Goal: Information Seeking & Learning: Learn about a topic

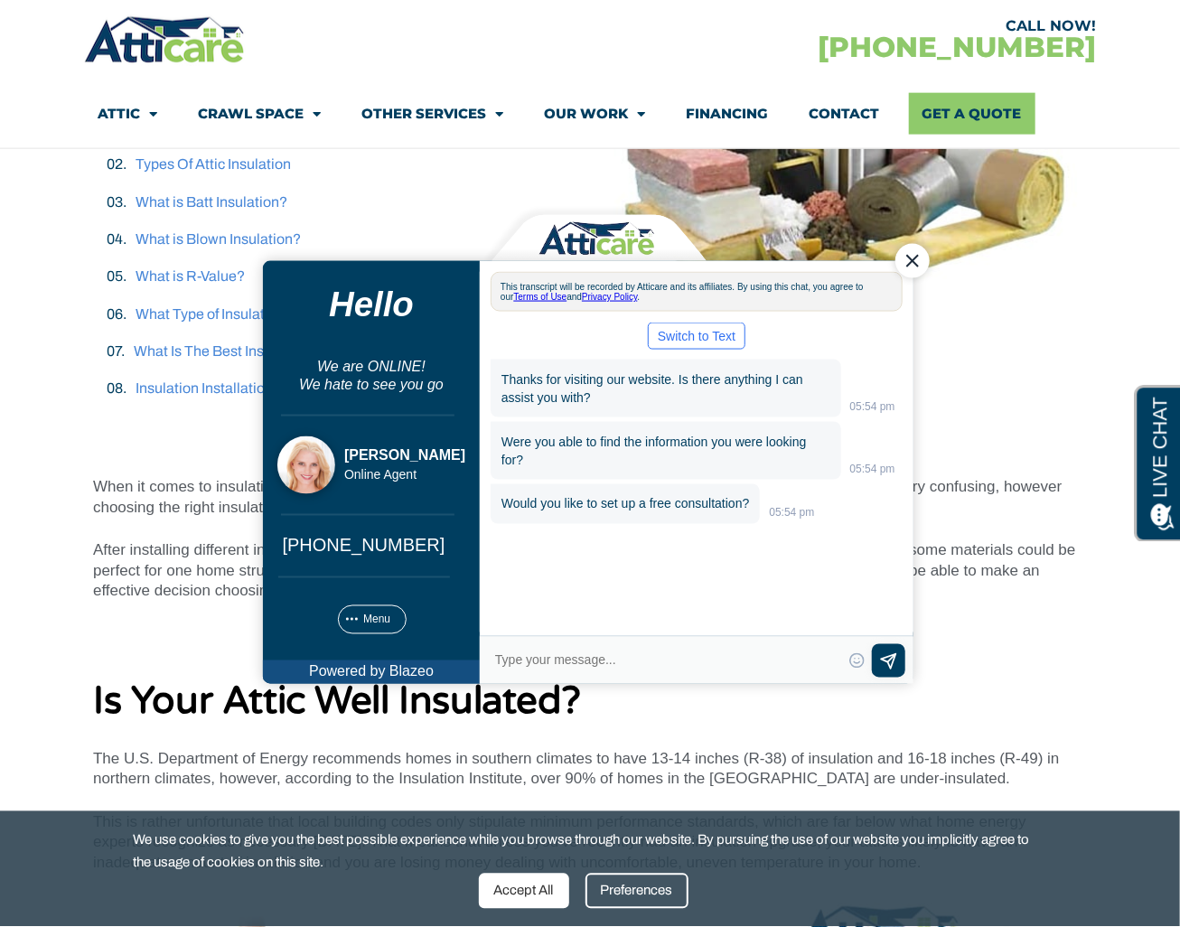
scroll to position [572, 0]
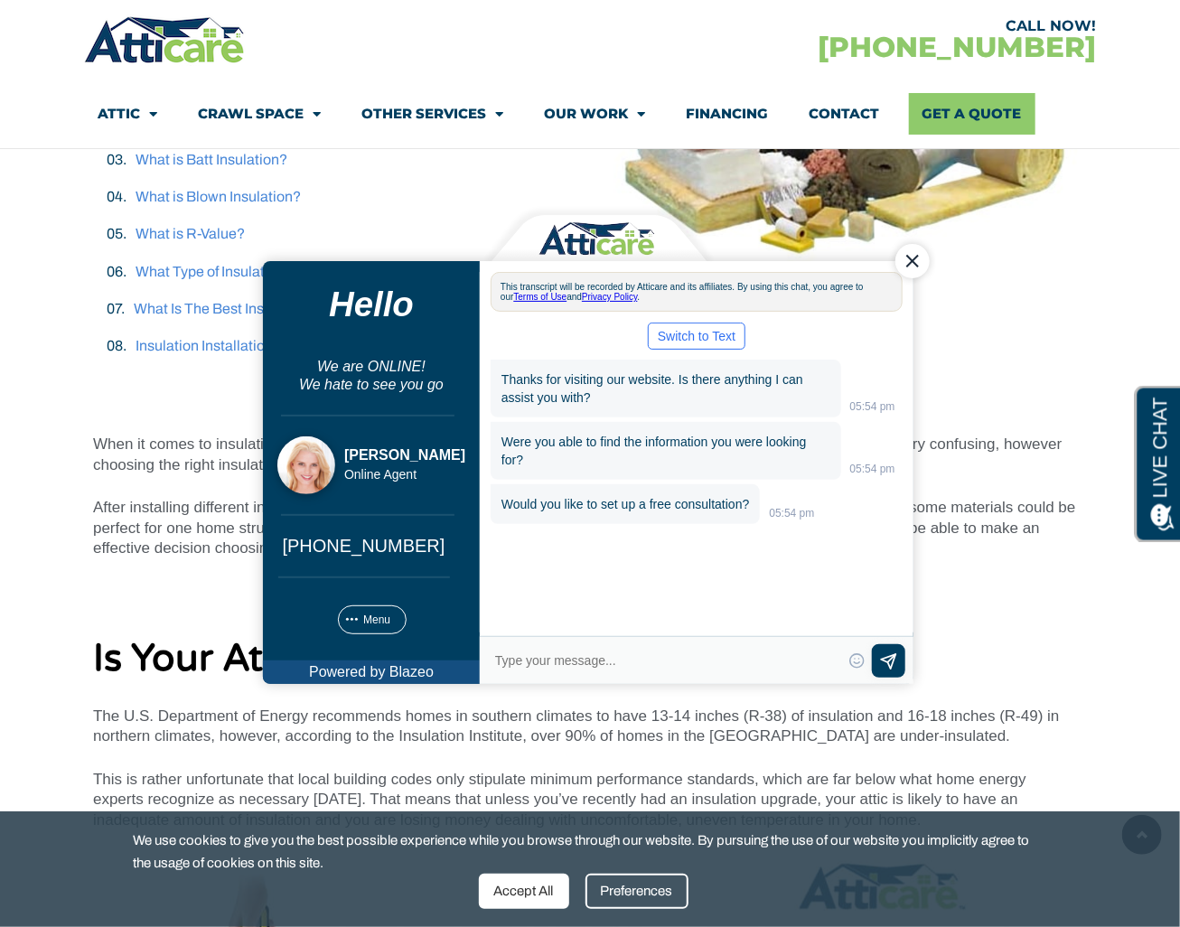
click at [915, 268] on div "Close Chat" at bounding box center [912, 260] width 34 height 34
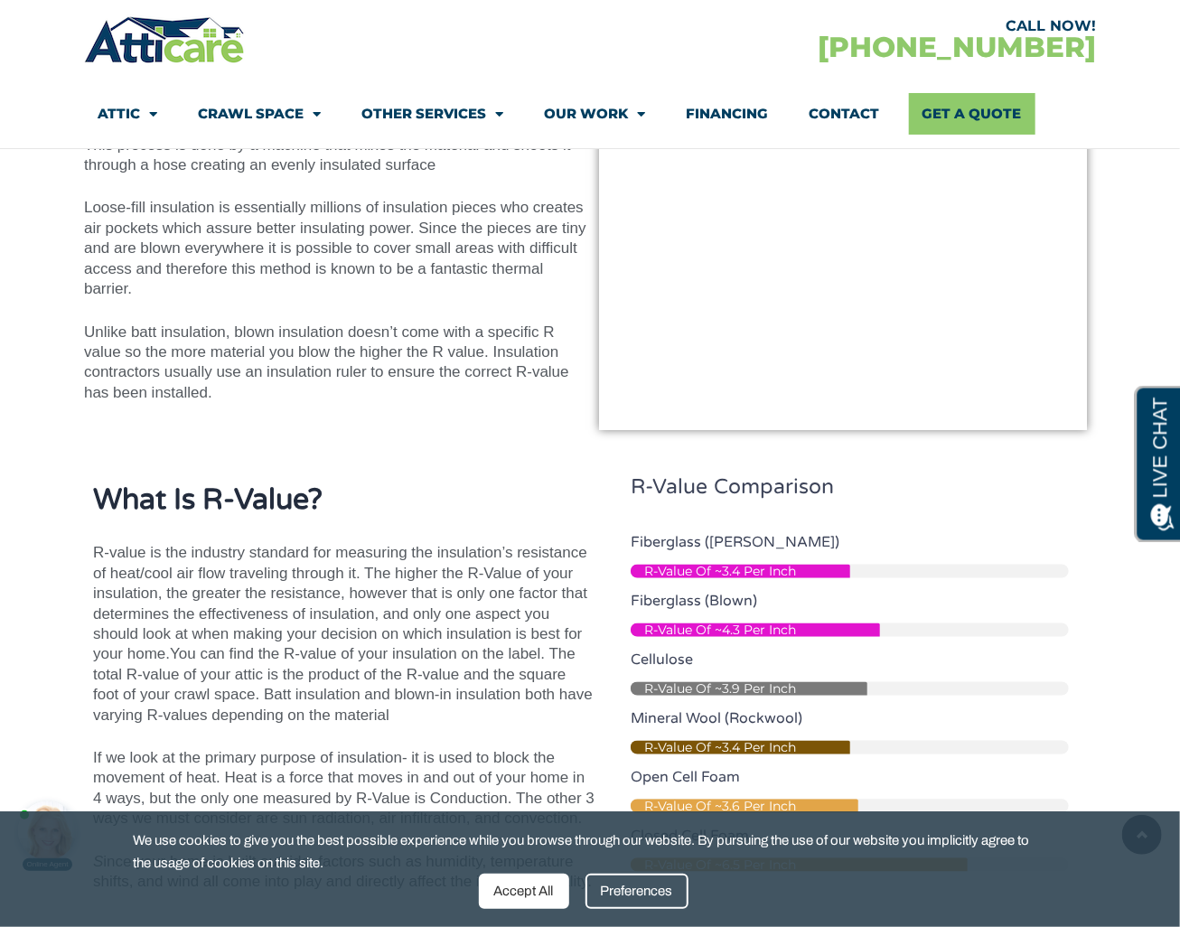
scroll to position [4294, 0]
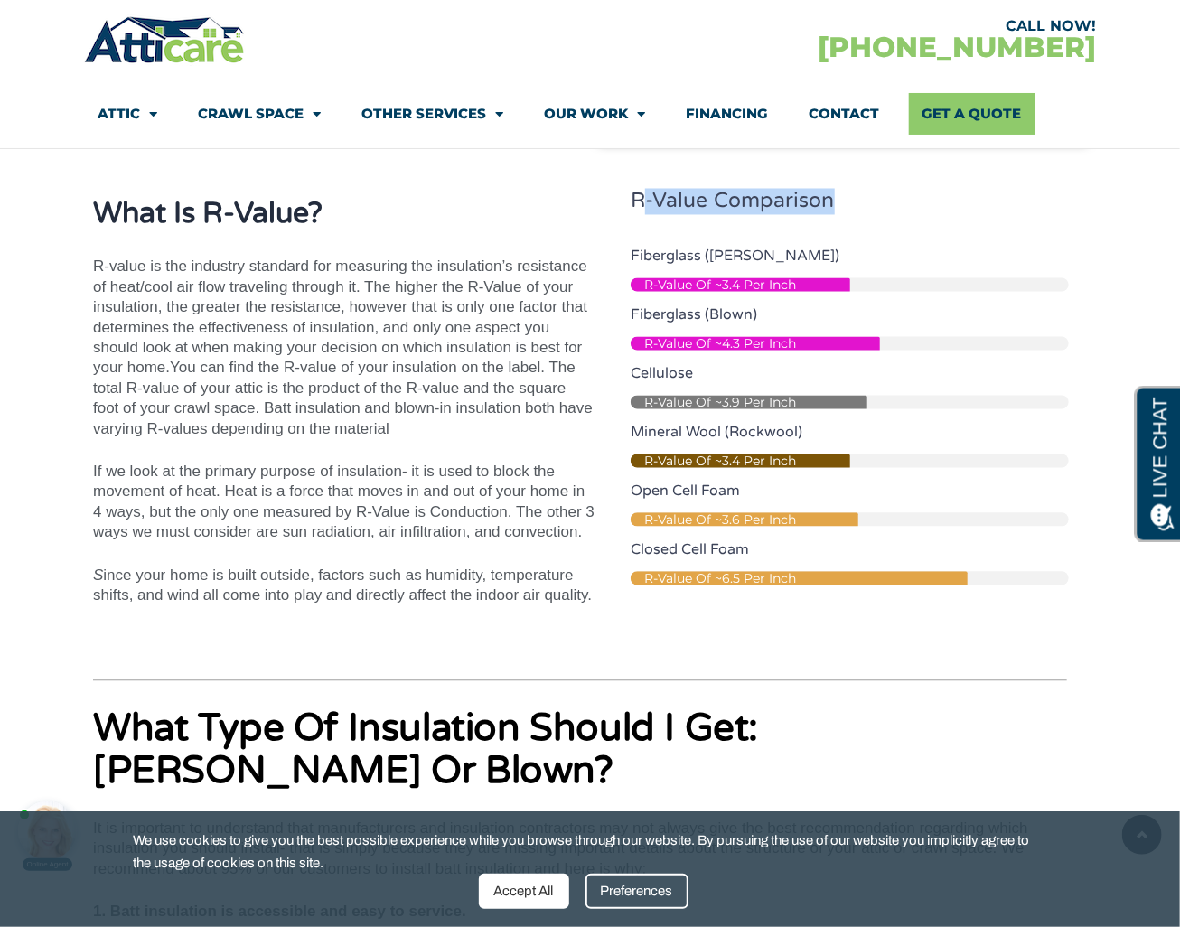
drag, startPoint x: 640, startPoint y: 201, endPoint x: 856, endPoint y: 193, distance: 216.1
click at [856, 193] on h3 "R-value comparison" at bounding box center [850, 202] width 438 height 25
click at [797, 225] on div "R-value comparison" at bounding box center [850, 211] width 438 height 43
drag, startPoint x: 656, startPoint y: 248, endPoint x: 754, endPoint y: 252, distance: 97.7
click at [754, 252] on span "Fiberglass ([PERSON_NAME])" at bounding box center [850, 256] width 438 height 29
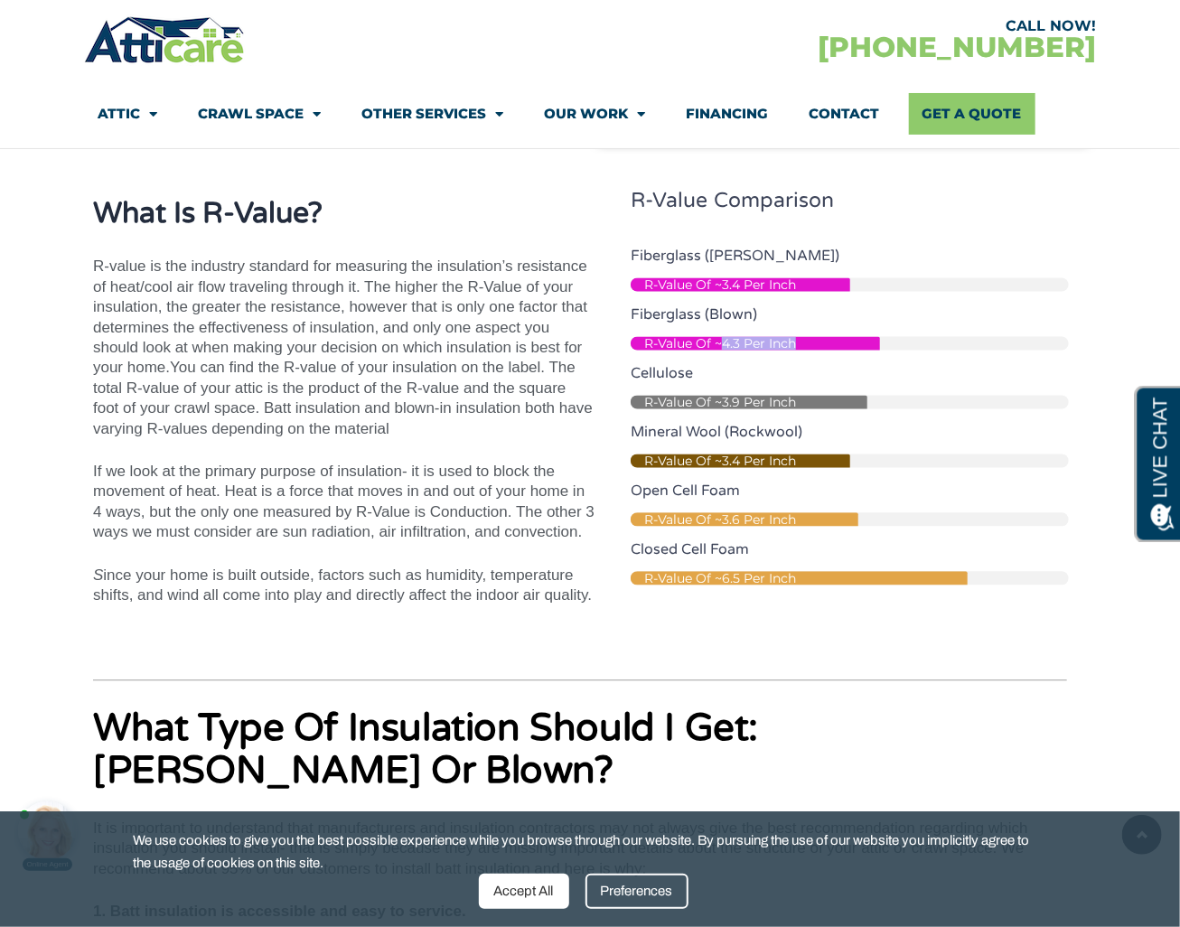
drag, startPoint x: 722, startPoint y: 342, endPoint x: 834, endPoint y: 345, distance: 112.1
click at [834, 345] on span "R-Value Of ~4.3 Per Inch" at bounding box center [755, 344] width 249 height 14
click at [568, 401] on span "You can find the R-value of your insulation on the label. The total R-value of …" at bounding box center [343, 399] width 500 height 78
drag, startPoint x: 881, startPoint y: 274, endPoint x: 819, endPoint y: 291, distance: 64.7
click at [819, 291] on div "Fiberglass ([PERSON_NAME]) R-Value Of ~3.4 Per Inch" at bounding box center [850, 267] width 438 height 50
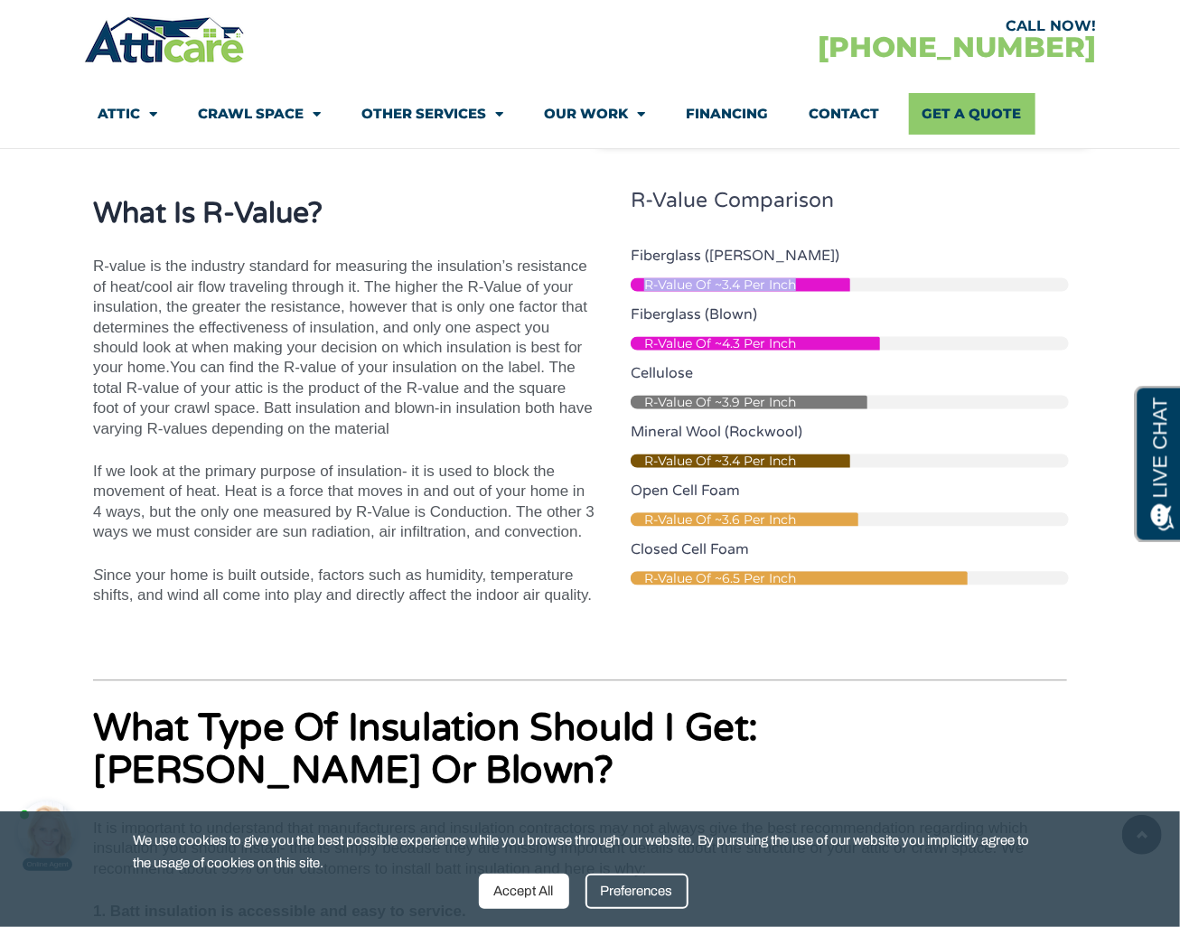
click at [855, 287] on div "R-Value Of ~3.4 Per Inch" at bounding box center [850, 285] width 438 height 14
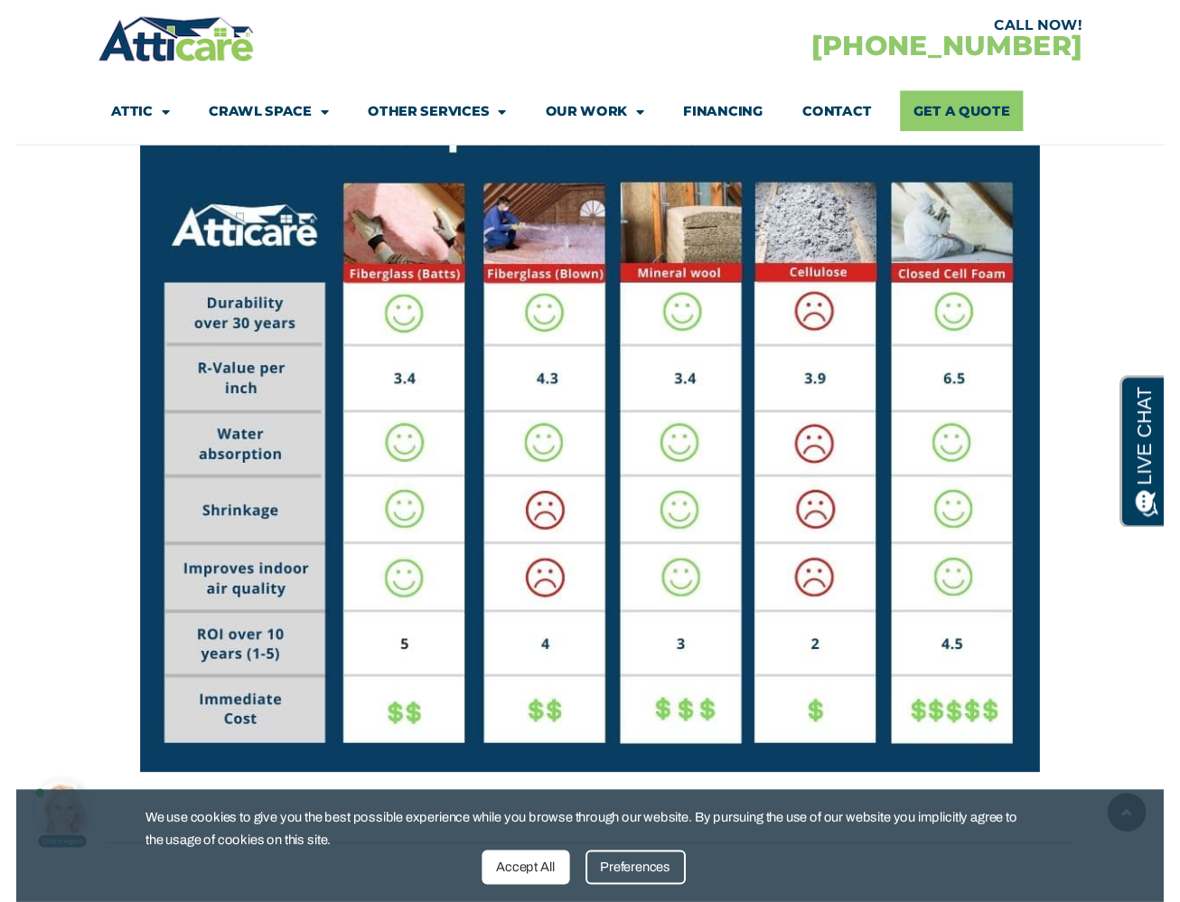
scroll to position [9542, 0]
